Goal: Find specific page/section: Find specific page/section

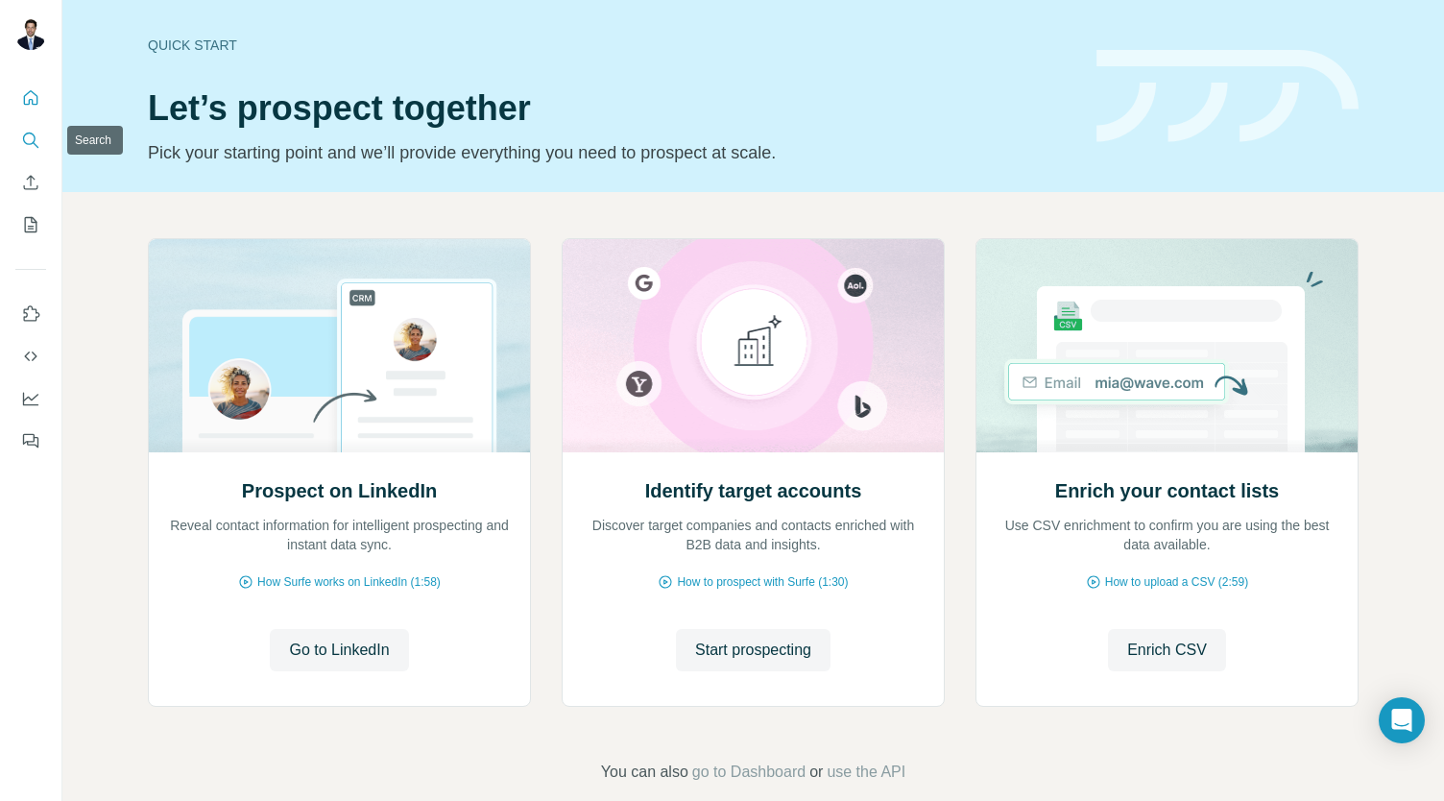
click at [29, 144] on icon "Search" at bounding box center [29, 139] width 12 height 12
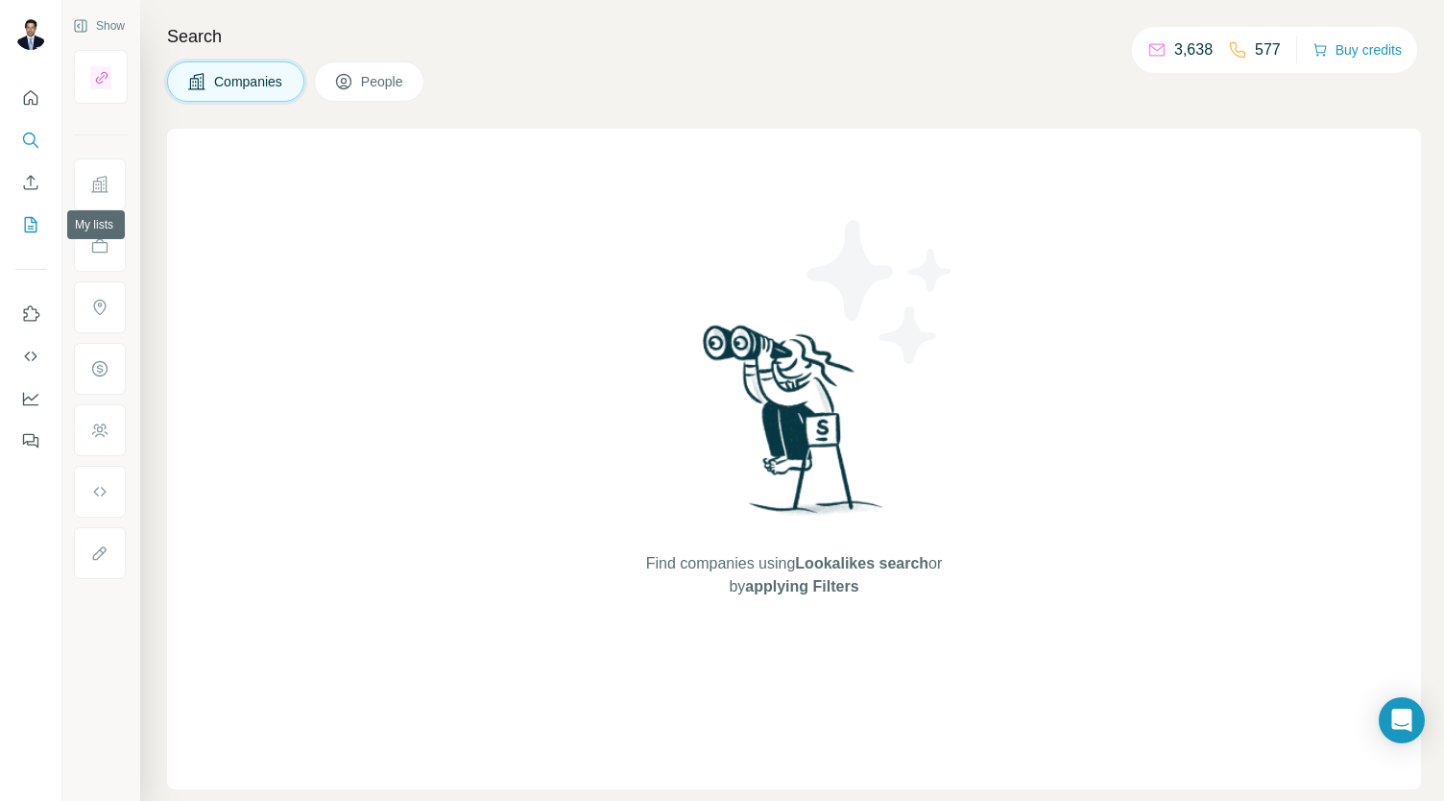
click at [35, 226] on icon "My lists" at bounding box center [30, 224] width 19 height 19
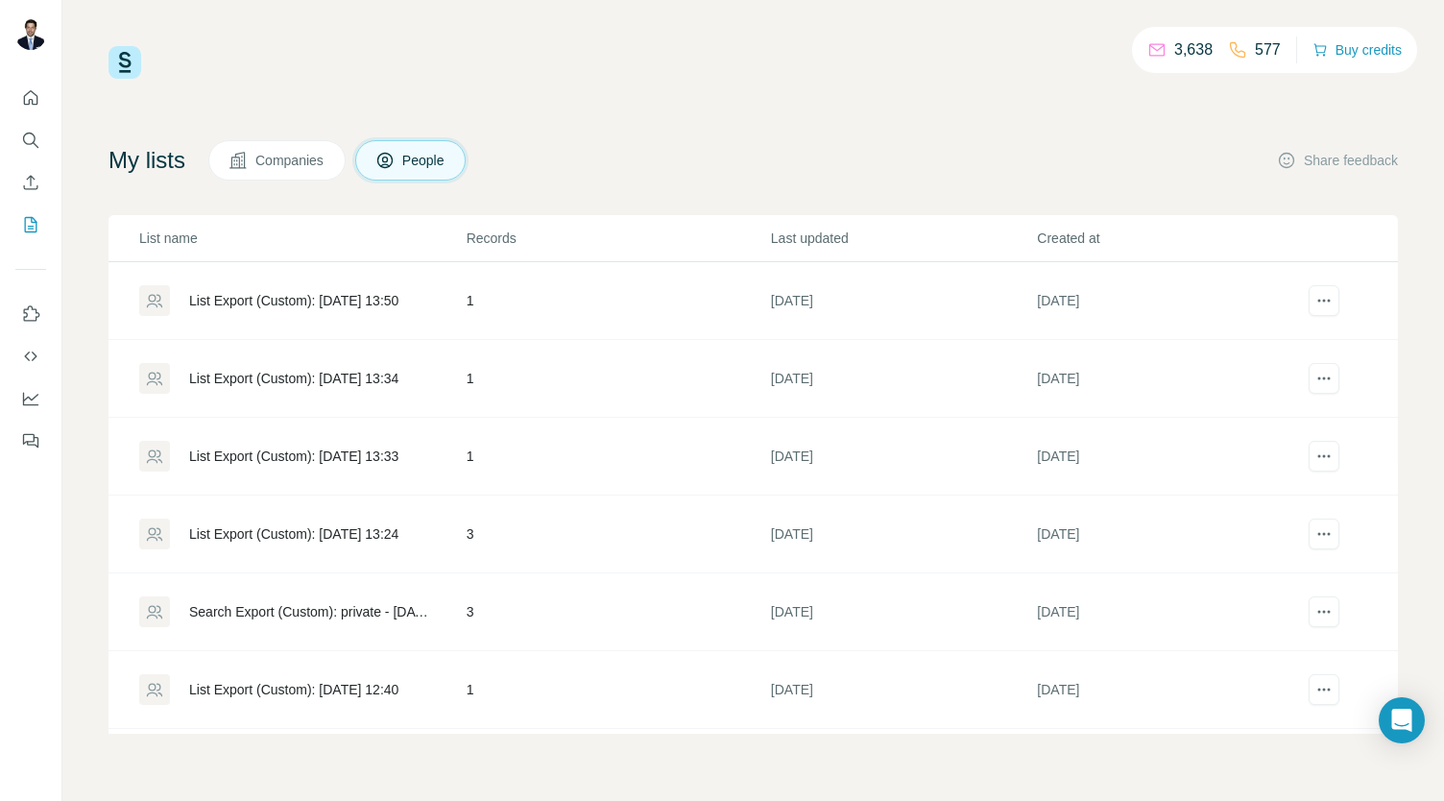
click at [302, 299] on div "List Export (Custom): [DATE] 13:50" at bounding box center [293, 300] width 209 height 19
click at [28, 140] on icon "Search" at bounding box center [30, 140] width 19 height 19
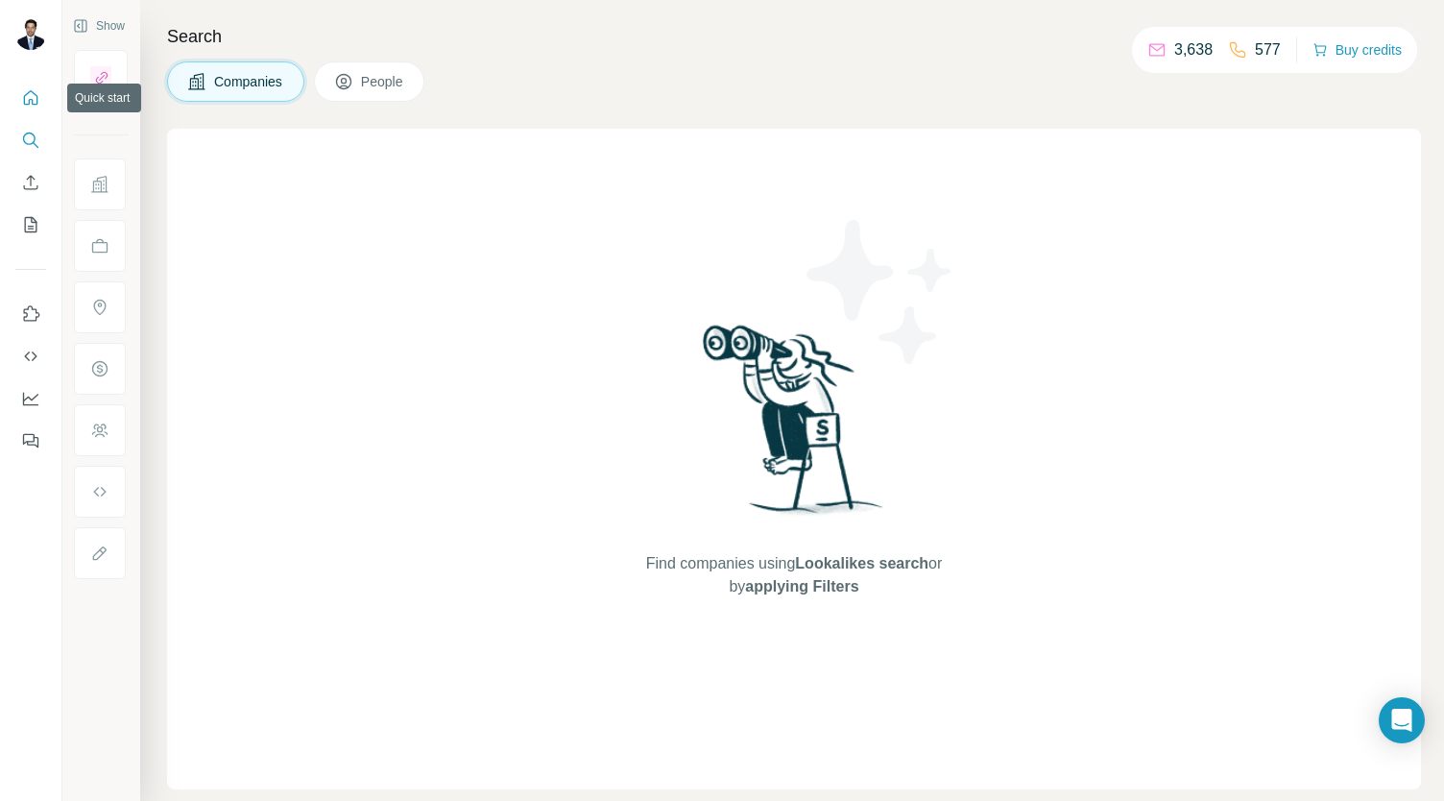
click at [27, 105] on icon "Quick start" at bounding box center [31, 97] width 14 height 14
